Goal: Task Accomplishment & Management: Complete application form

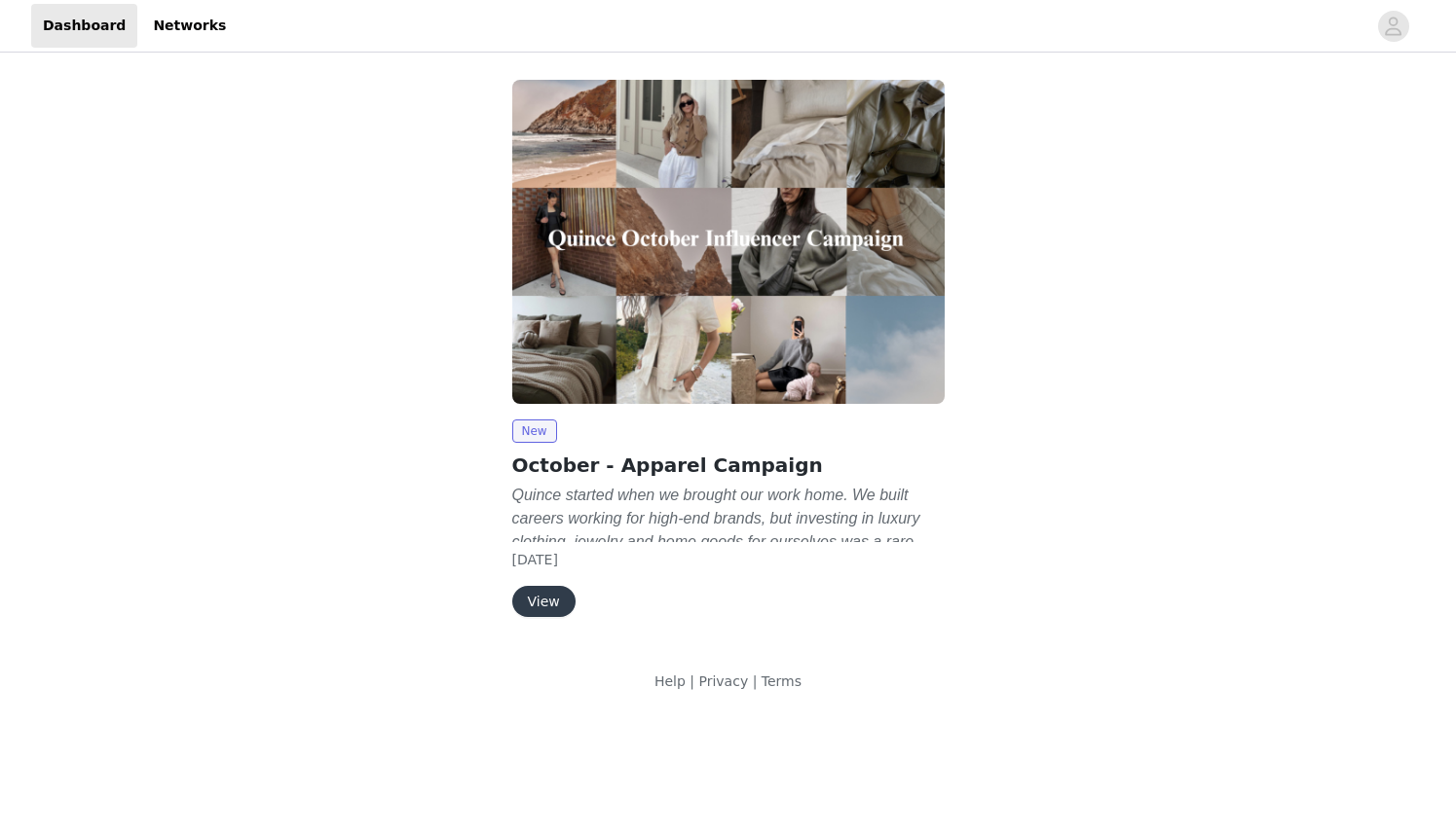
click at [539, 611] on button "View" at bounding box center [543, 601] width 63 height 31
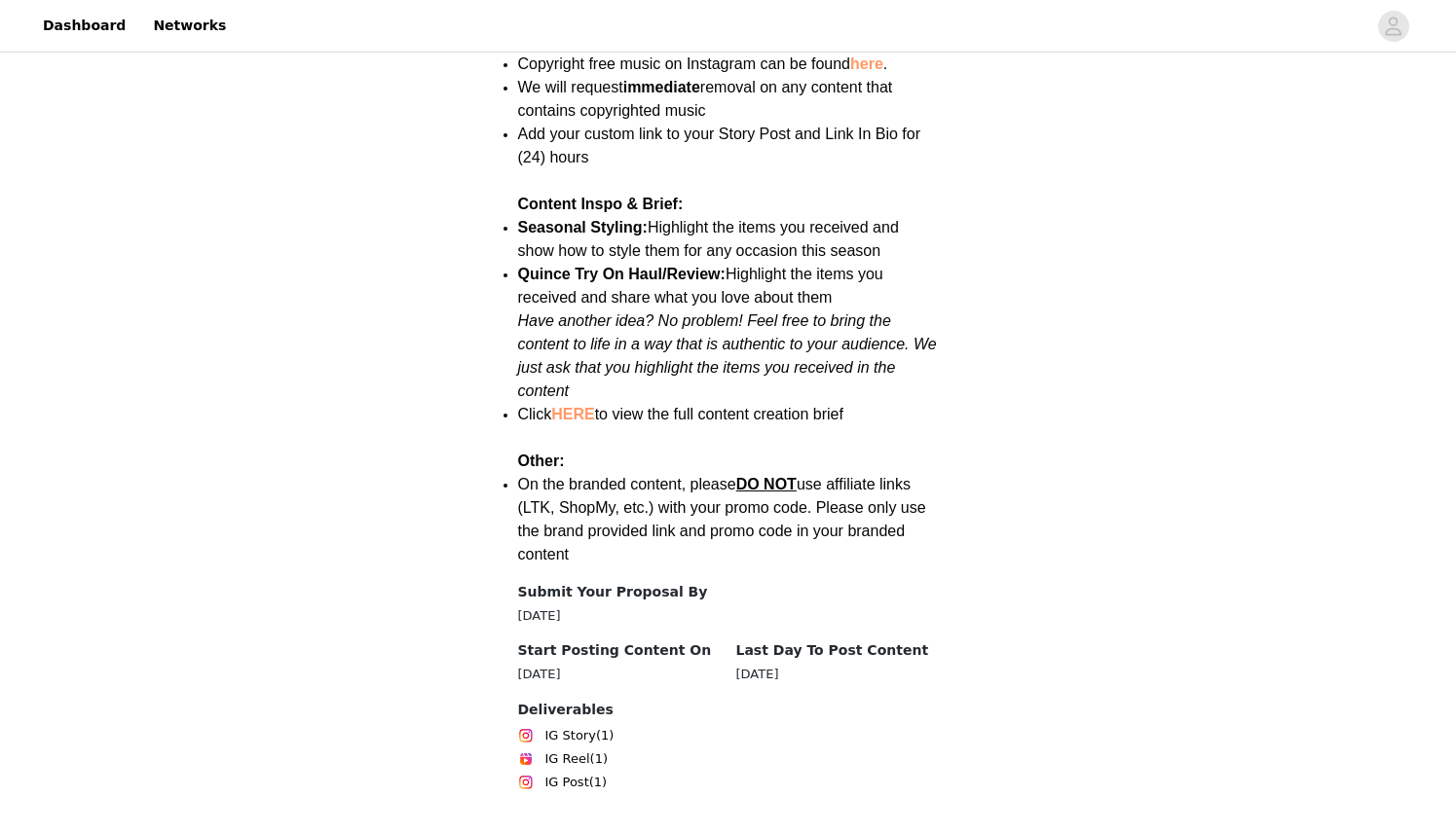
scroll to position [2629, 0]
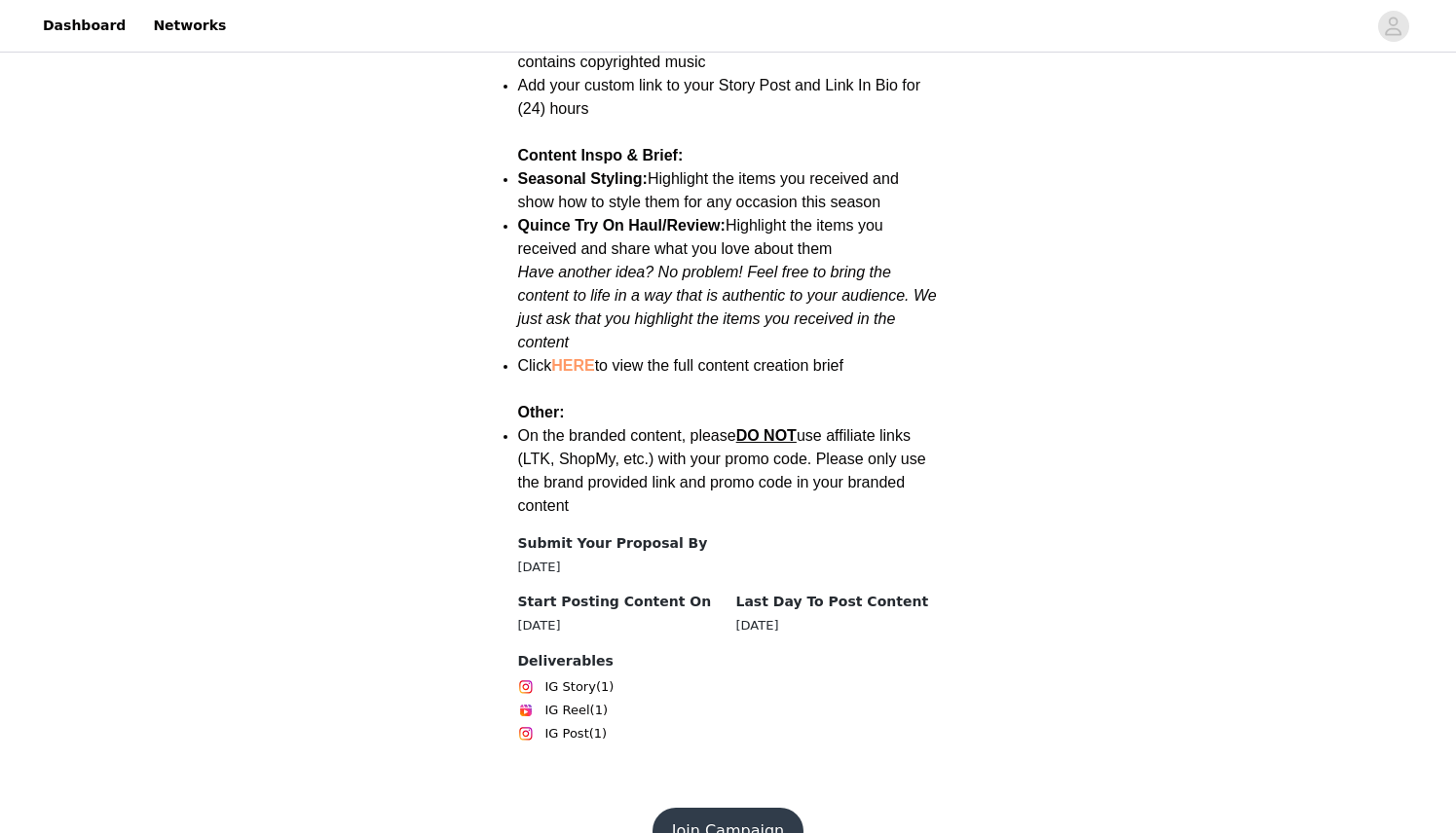
click at [737, 808] on button "Join Campaign" at bounding box center [727, 831] width 151 height 47
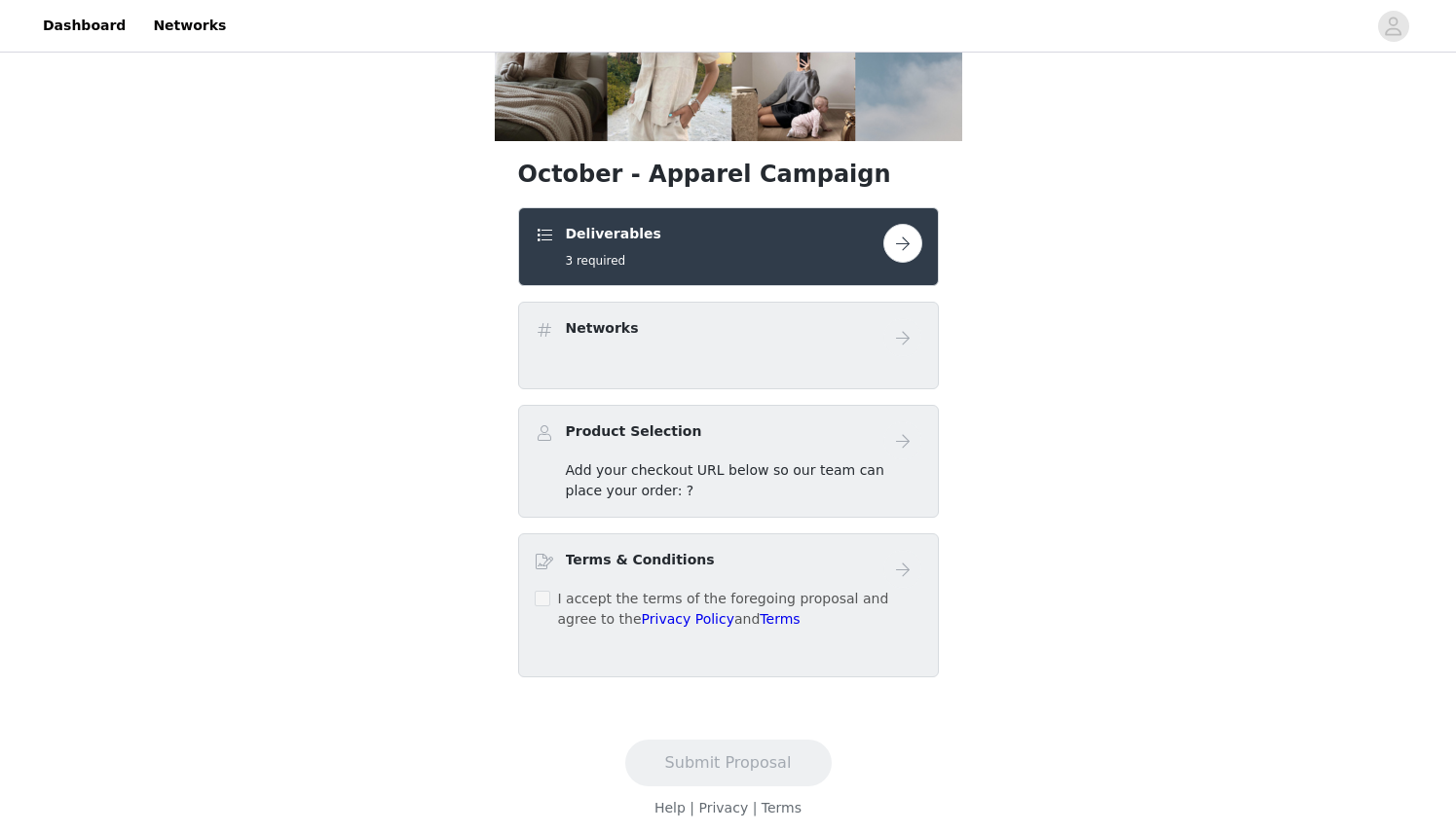
scroll to position [268, 0]
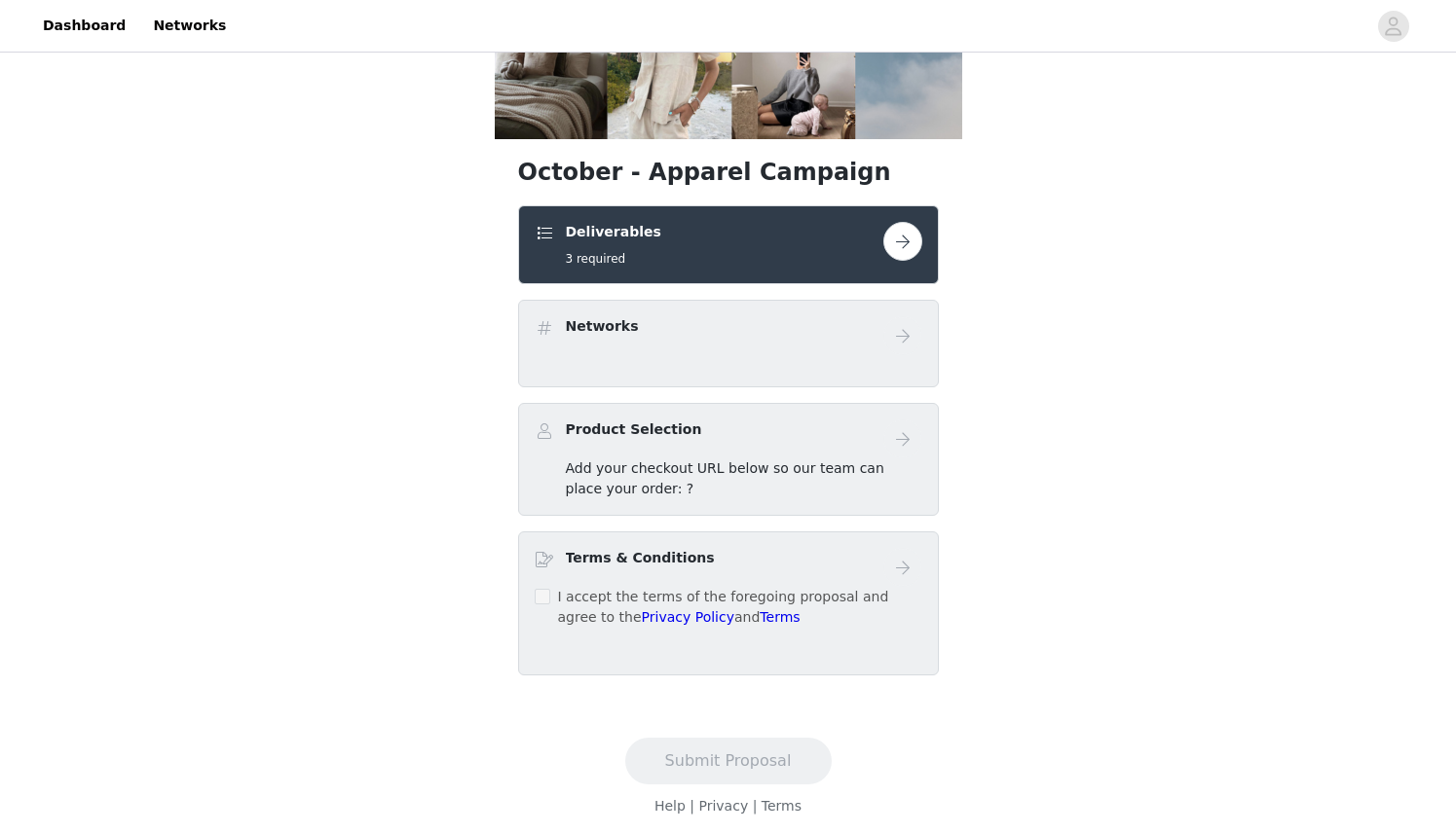
click at [906, 235] on button "button" at bounding box center [902, 241] width 39 height 39
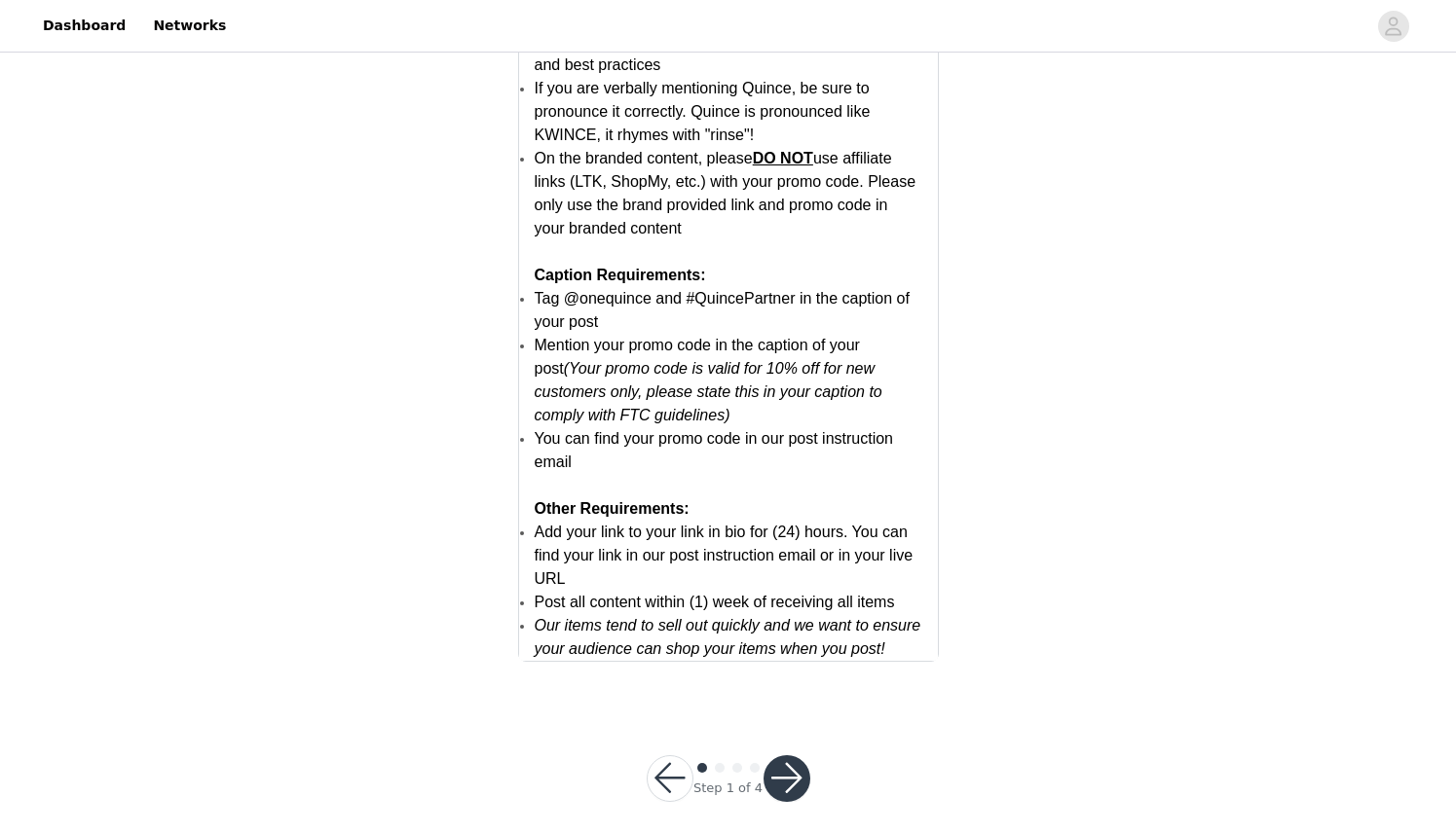
scroll to position [3751, 0]
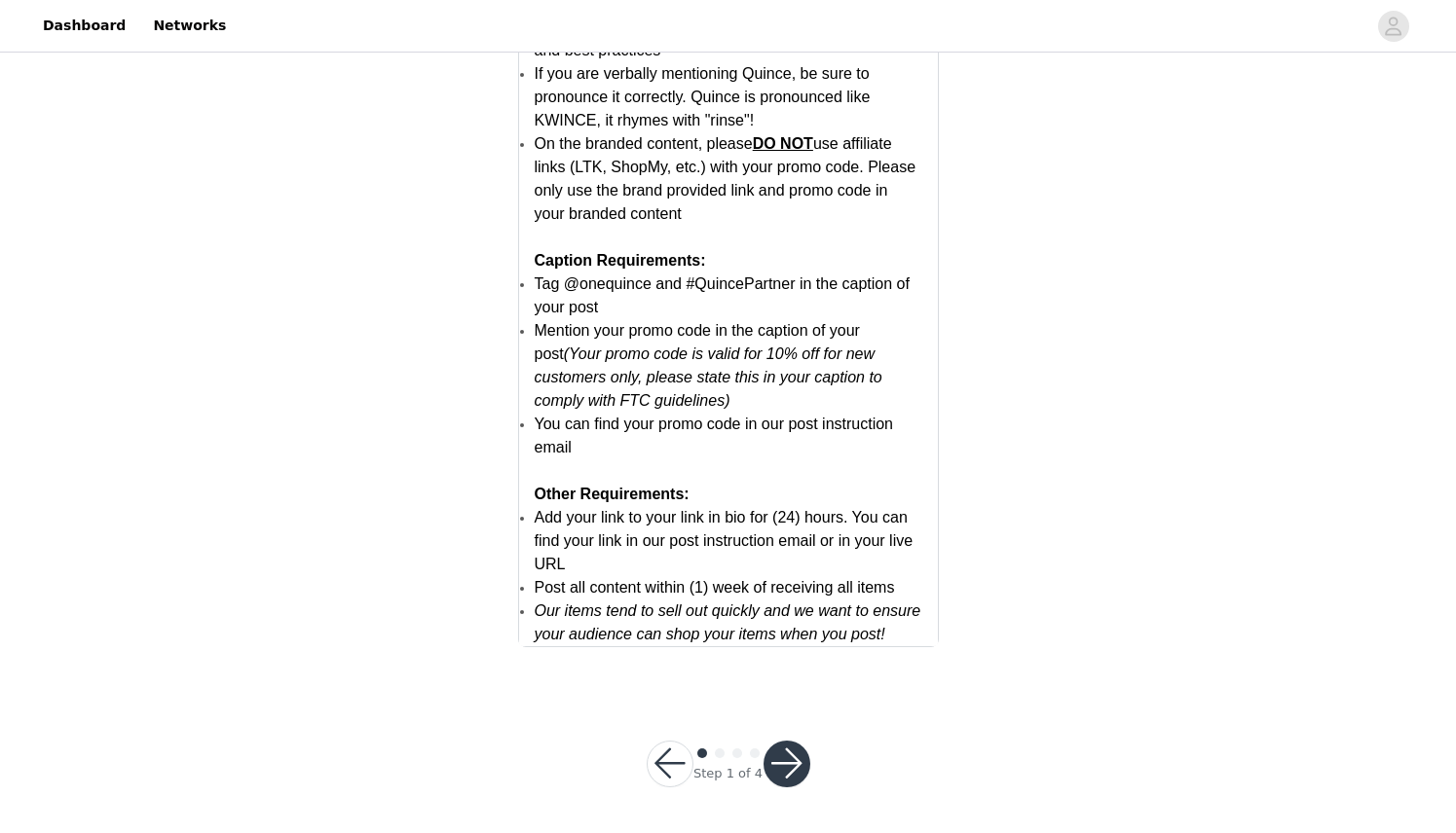
click at [788, 758] on button "button" at bounding box center [786, 764] width 47 height 47
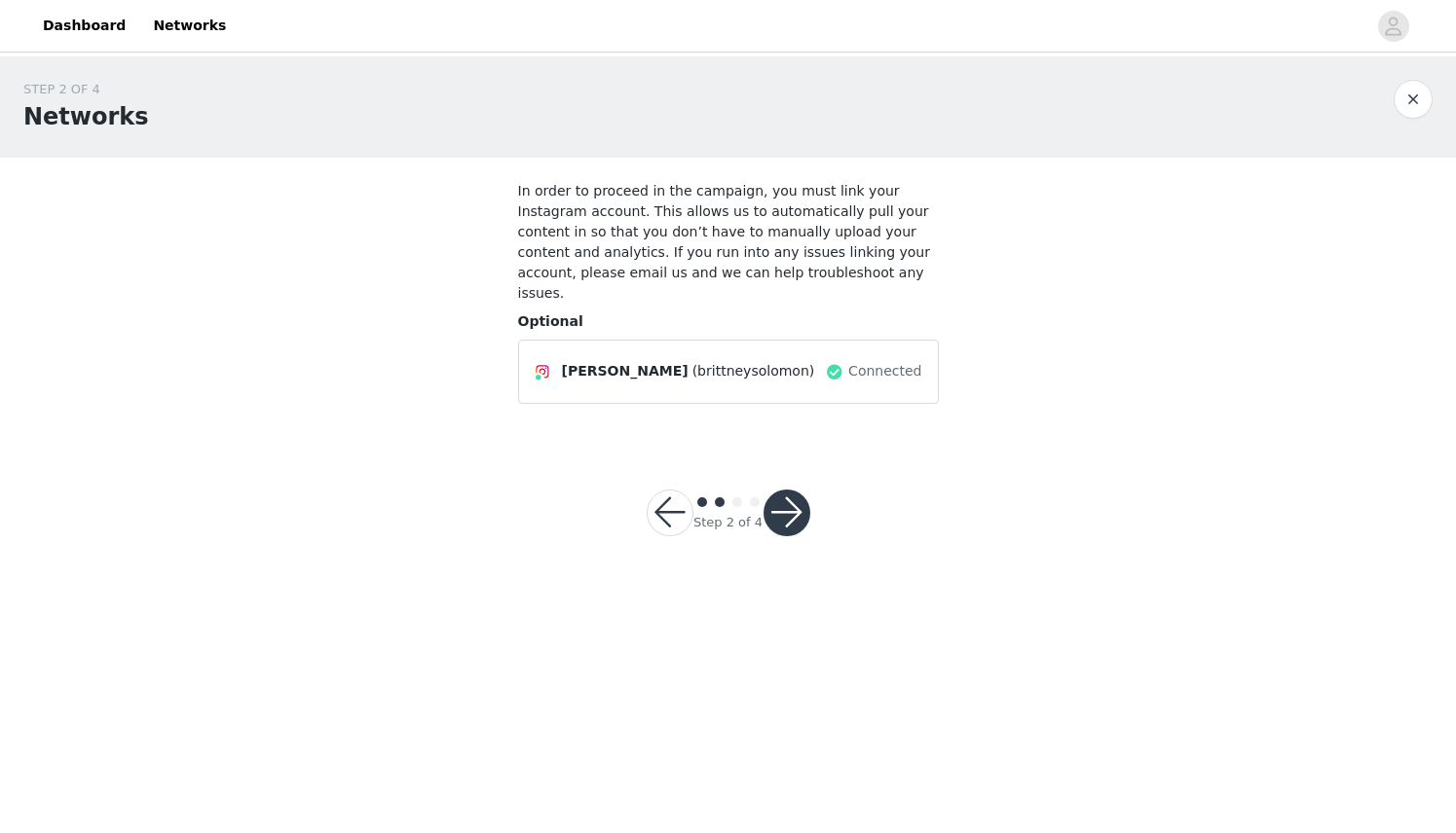
click at [785, 490] on button "button" at bounding box center [786, 513] width 47 height 47
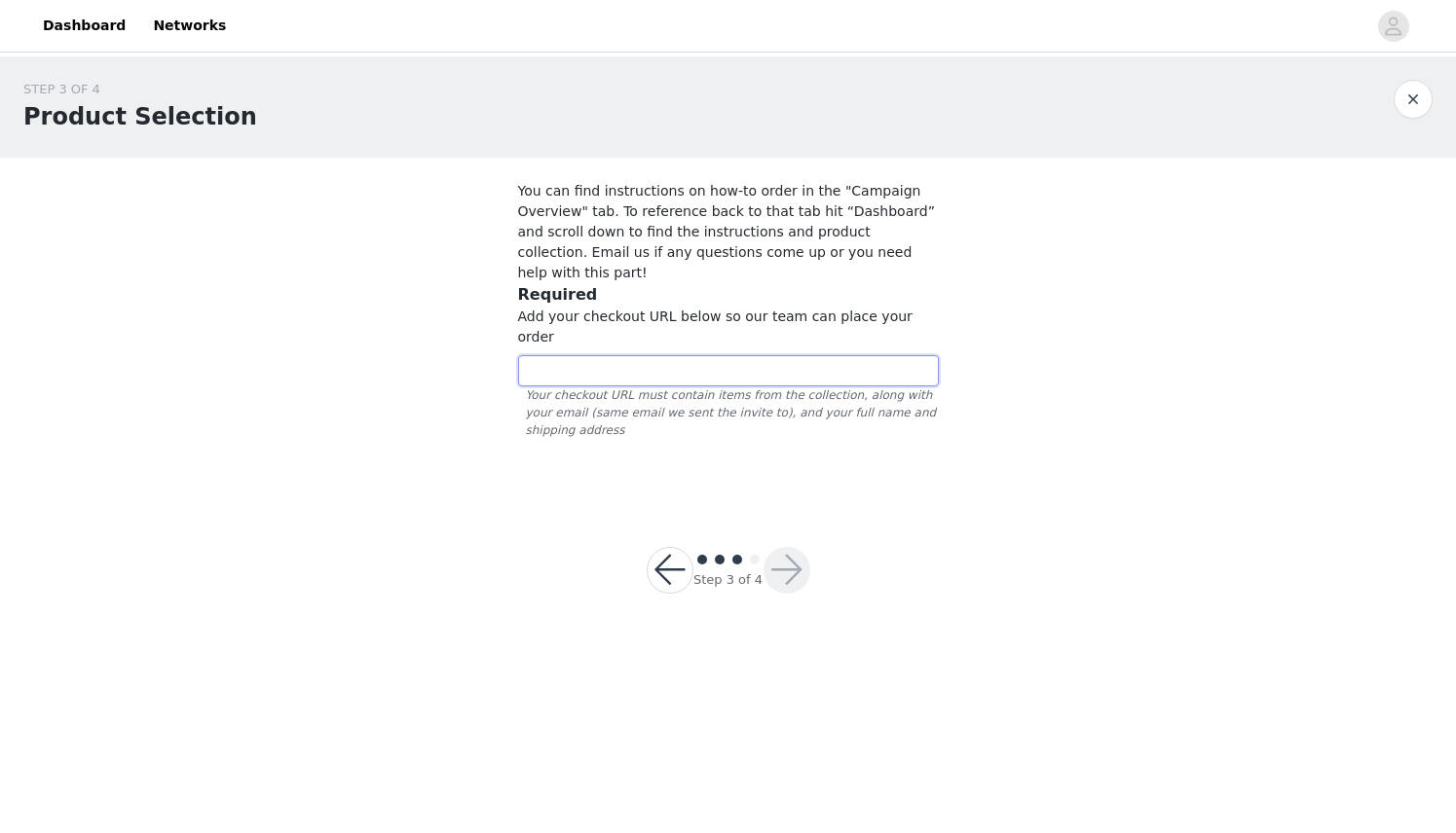
paste input "[URL][DOMAIN_NAME]"
type input "[URL][DOMAIN_NAME]"
click at [785, 547] on button "button" at bounding box center [786, 570] width 47 height 47
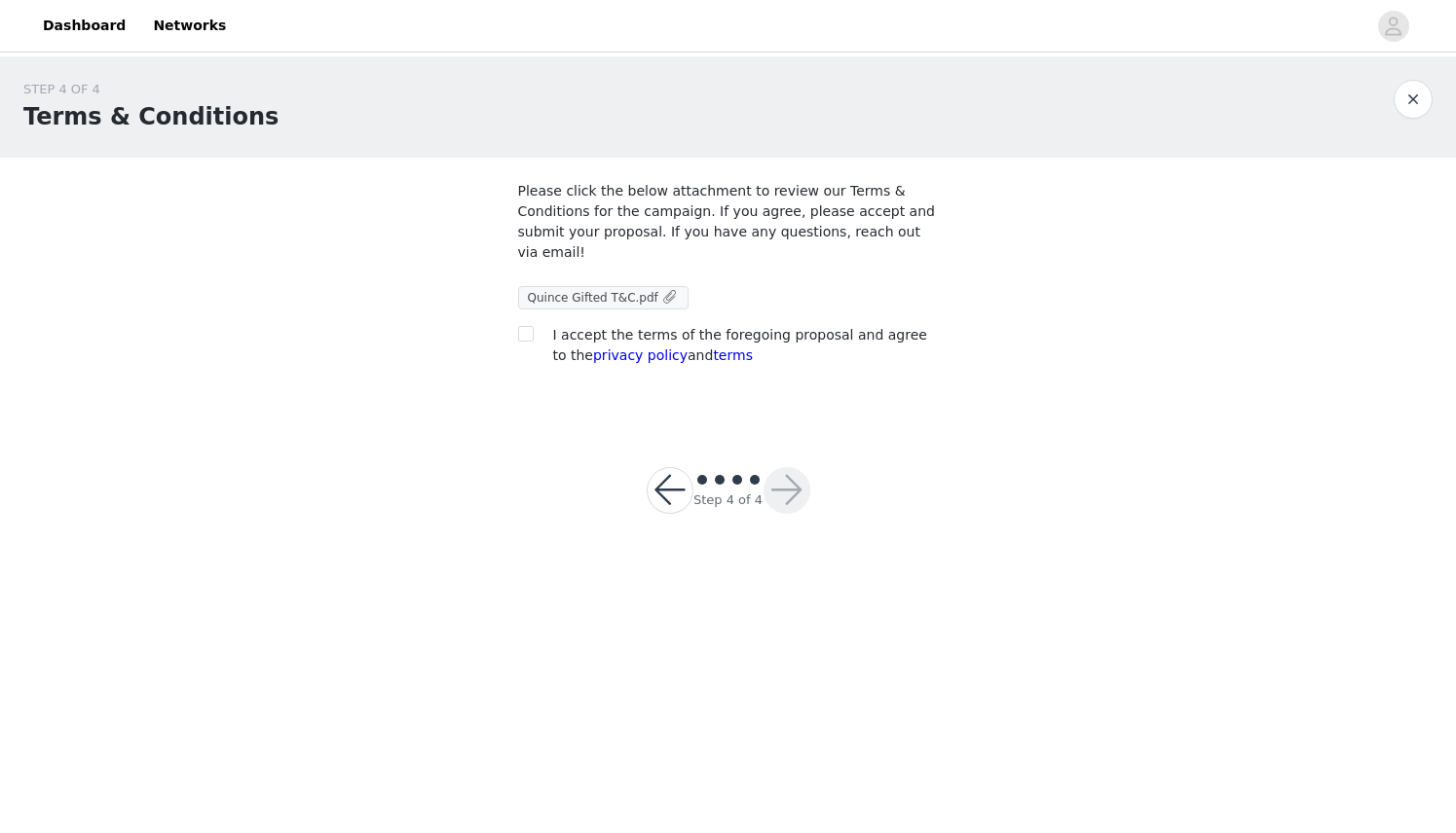
click at [553, 300] on span "Quince Gifted T&C.pdf" at bounding box center [593, 298] width 130 height 14
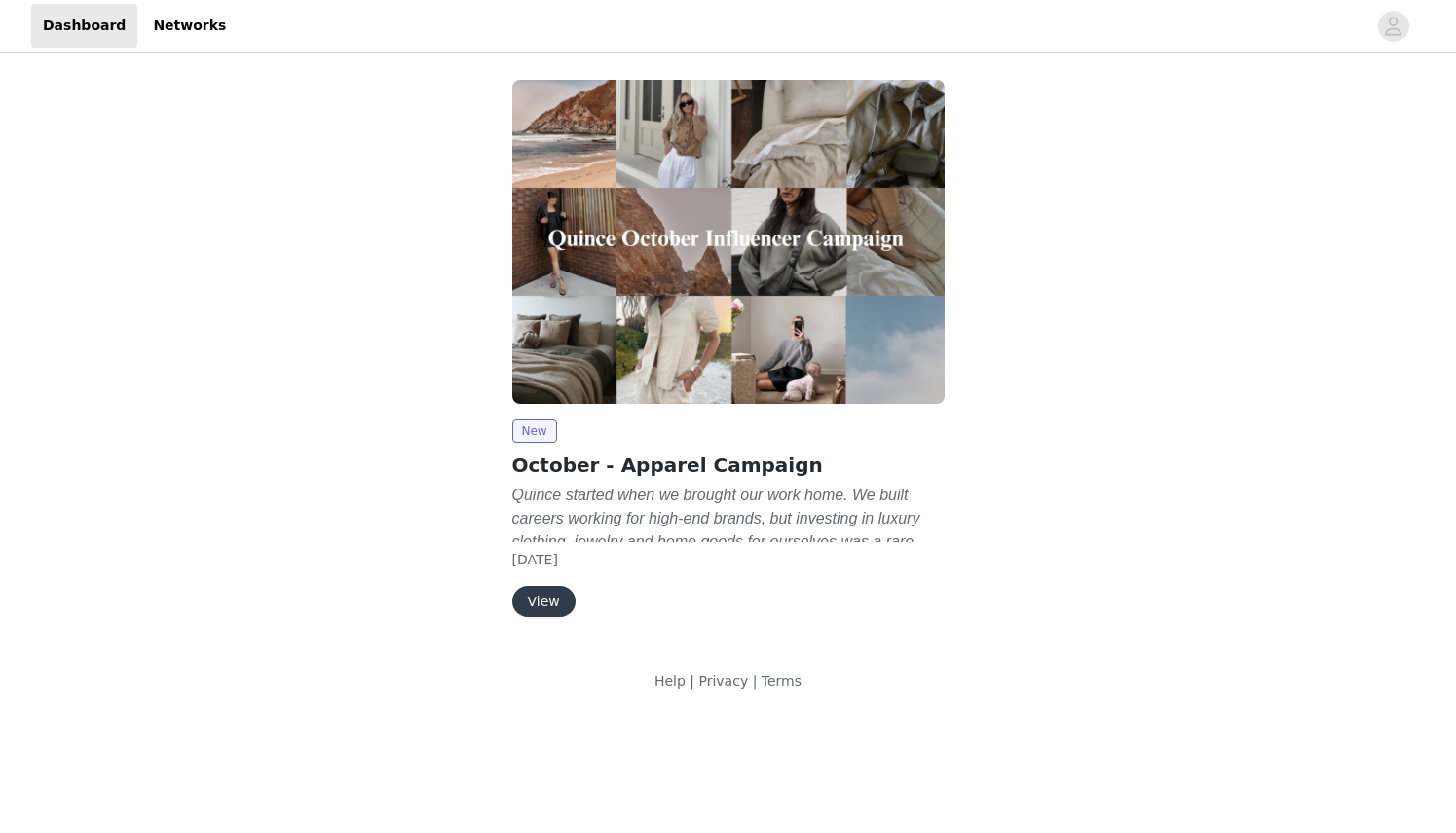
click at [549, 610] on button "View" at bounding box center [543, 601] width 63 height 31
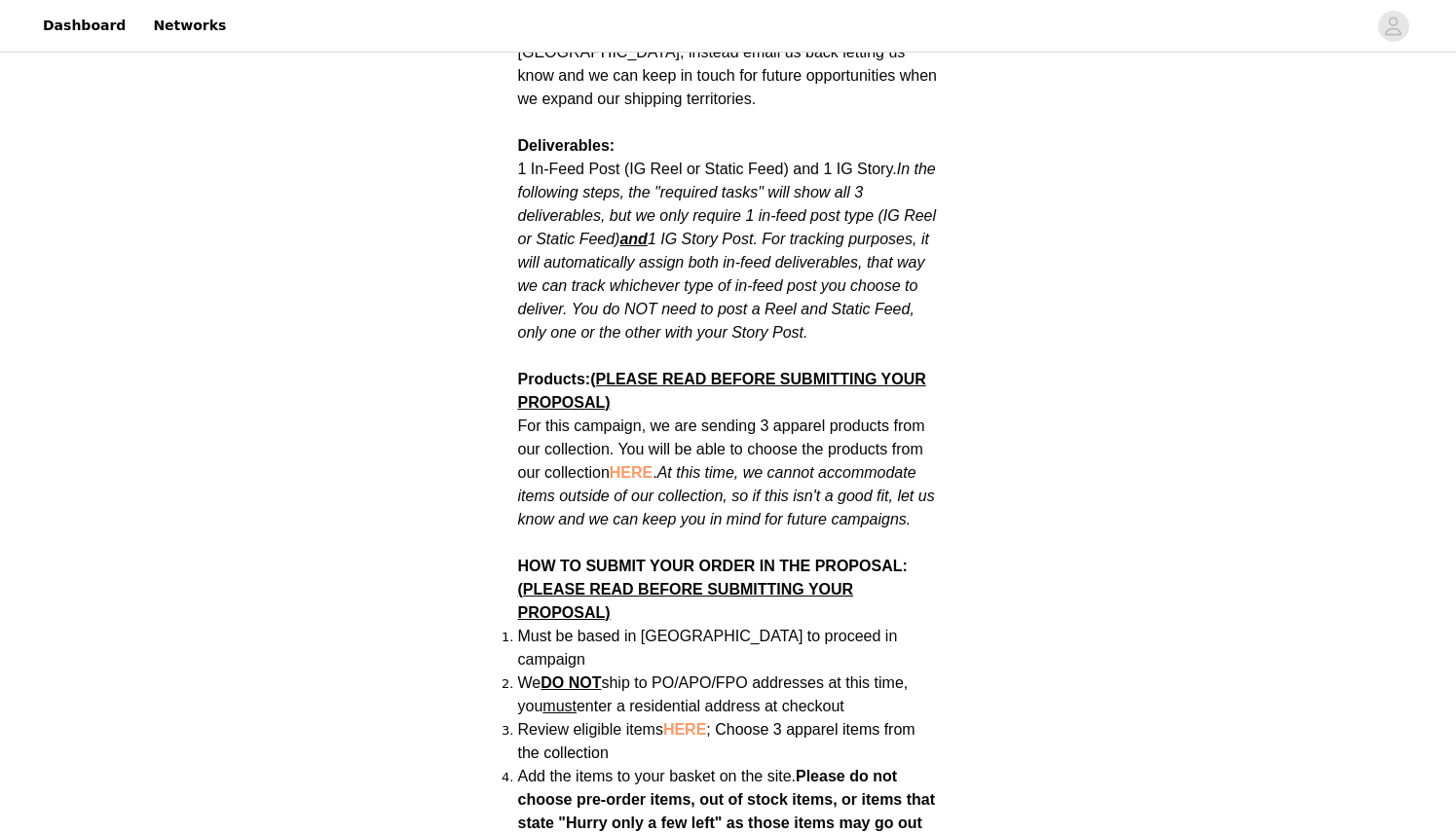
scroll to position [1033, 0]
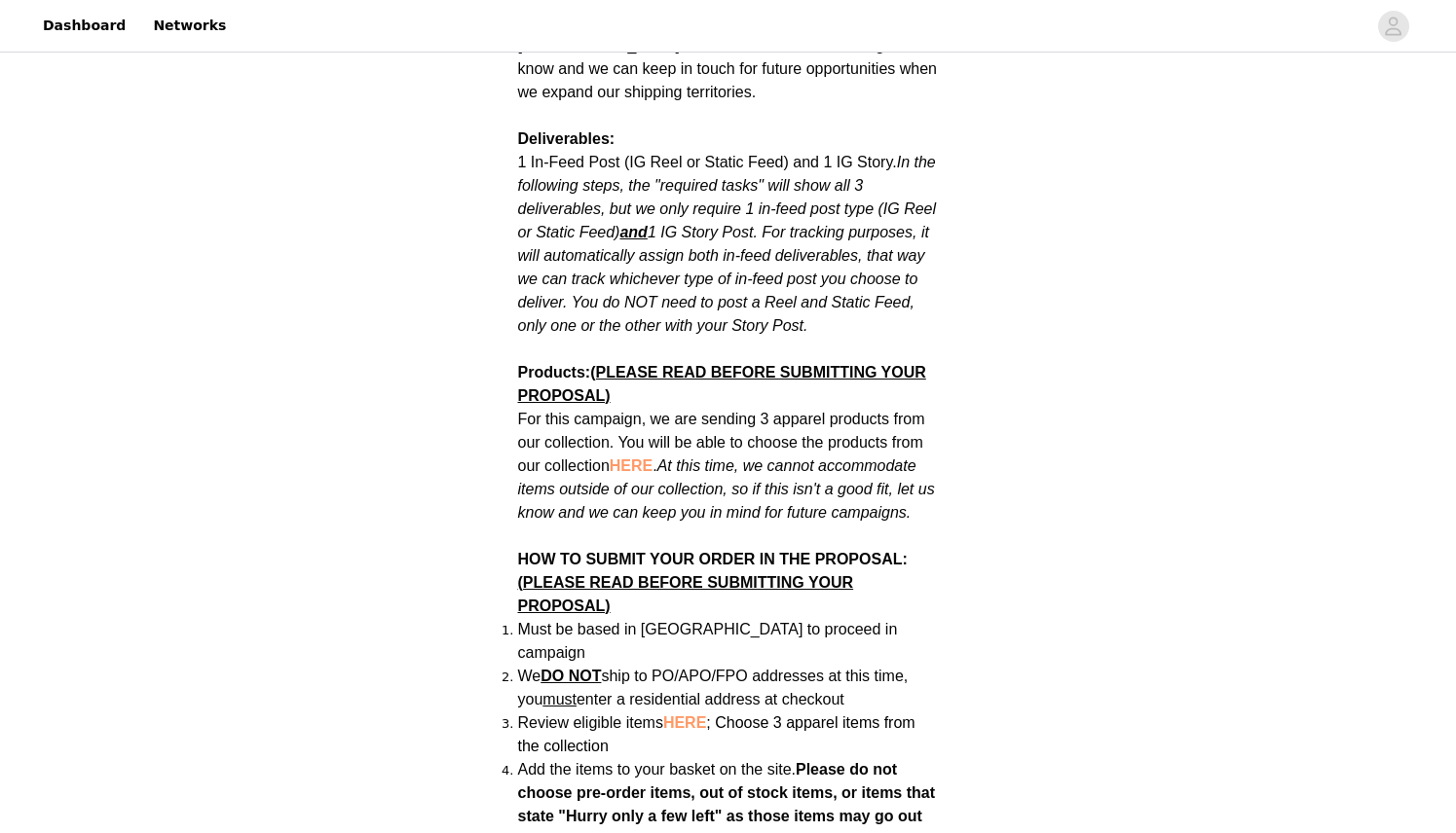
click at [632, 458] on span "HERE" at bounding box center [631, 466] width 43 height 17
